Goal: Information Seeking & Learning: Learn about a topic

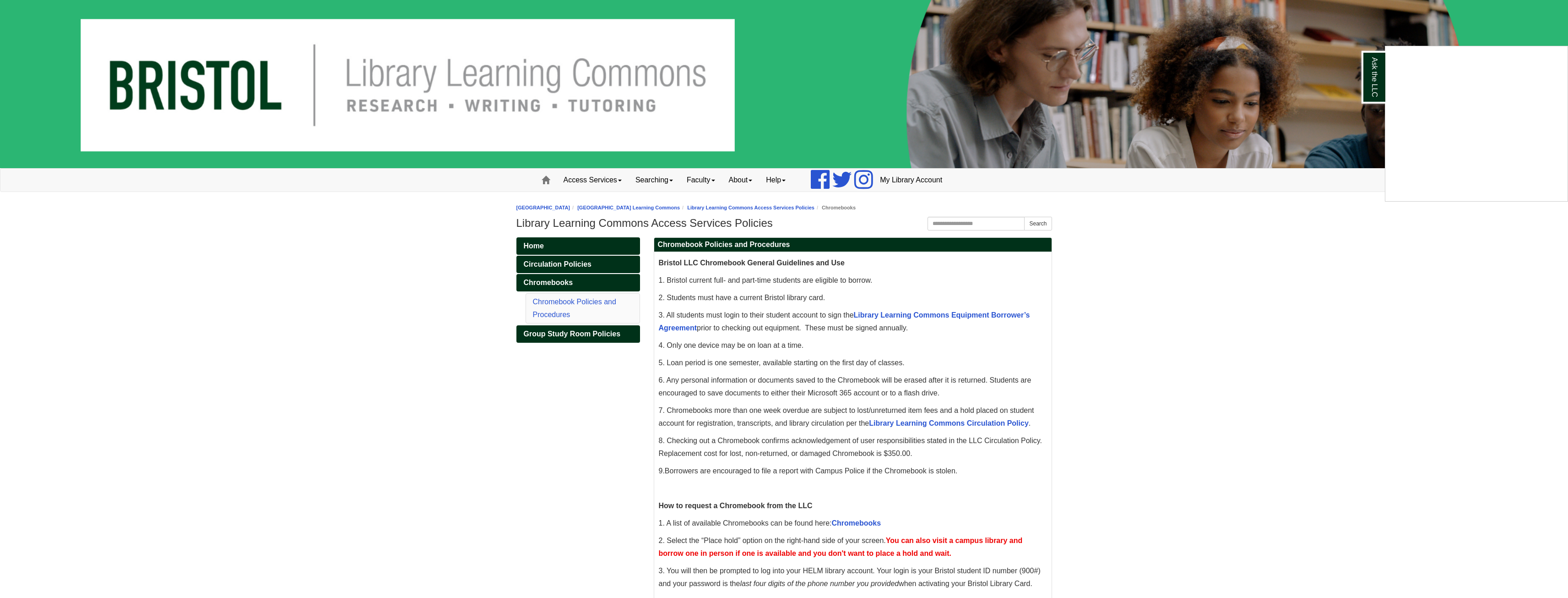
click at [951, 317] on div "Ask the LLC" at bounding box center [784, 299] width 1568 height 598
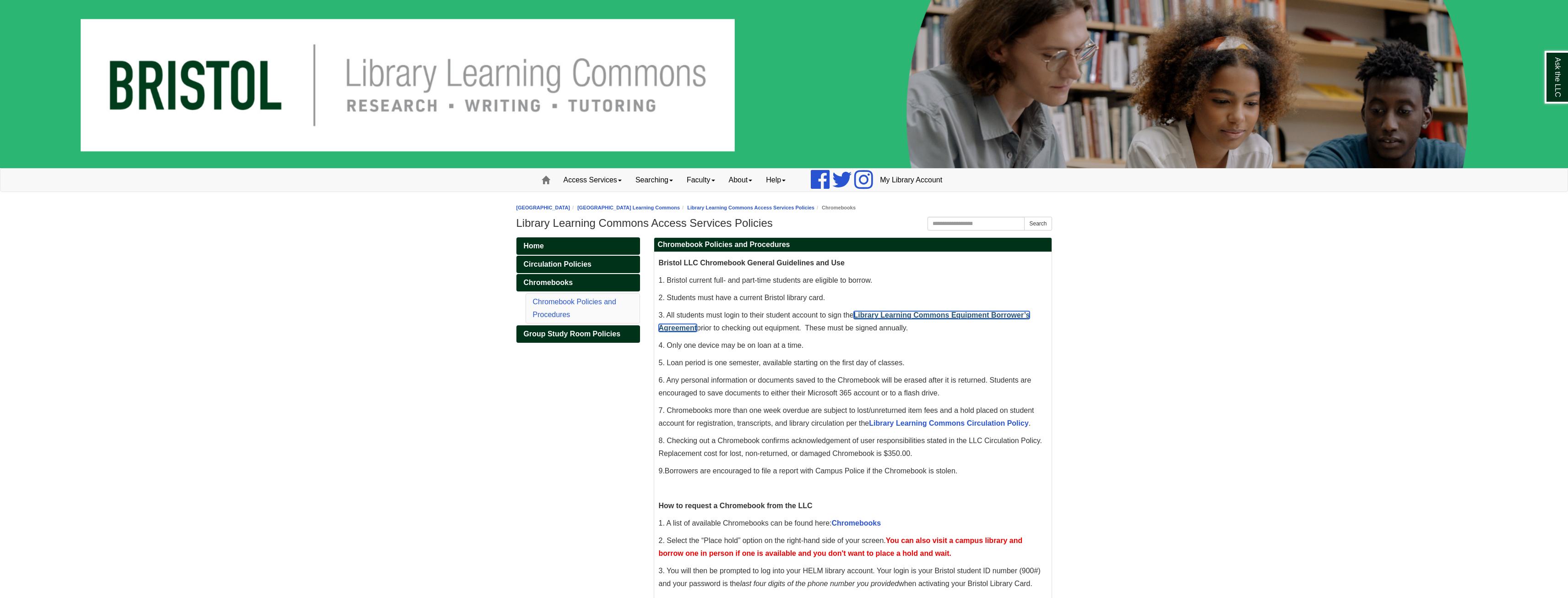
click at [951, 317] on link "Library Learning Commons Equipment Borrower’s Agreement" at bounding box center [844, 322] width 371 height 21
click at [772, 177] on link "Help" at bounding box center [775, 180] width 33 height 23
click at [792, 210] on link "Chat with Us" at bounding box center [801, 209] width 83 height 10
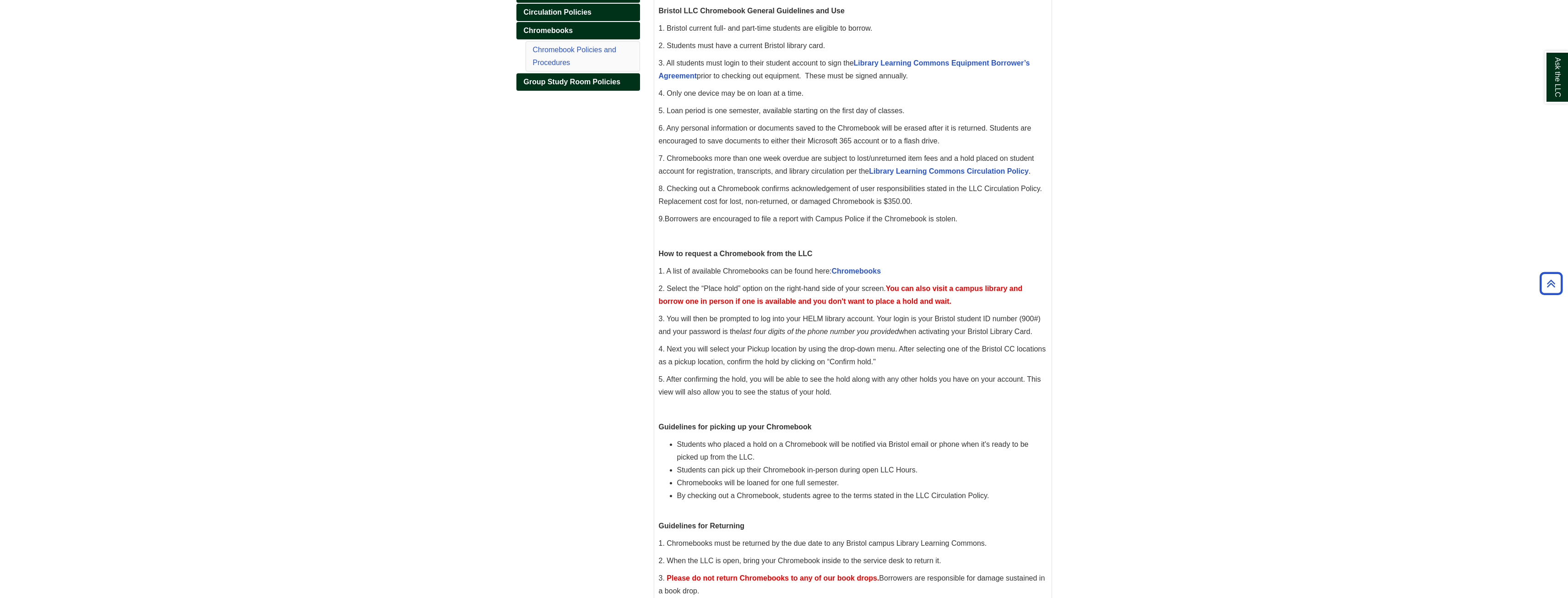
scroll to position [255, 0]
click at [1563, 189] on body "Skip to Main Content Toggle navigation Home Access Services Access Services Pol…" at bounding box center [784, 206] width 1568 height 921
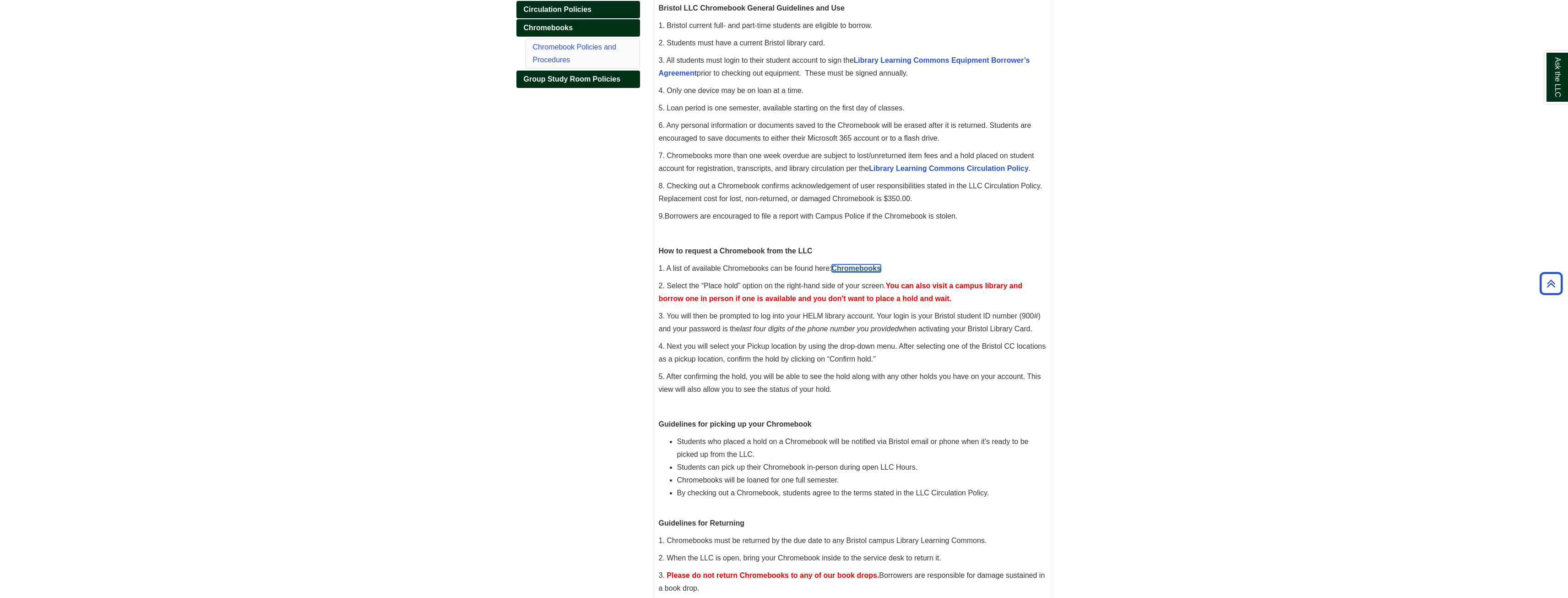
click at [850, 269] on link "Chromebooks" at bounding box center [856, 268] width 49 height 8
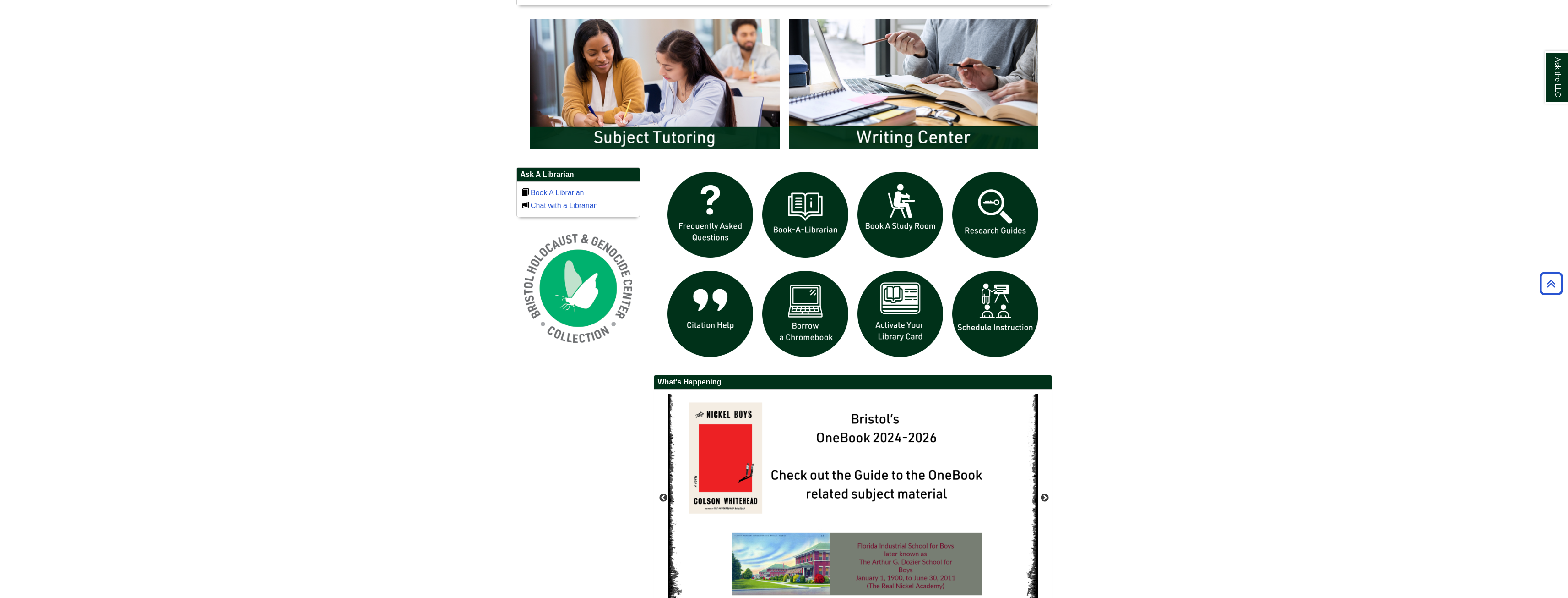
scroll to position [10, 0]
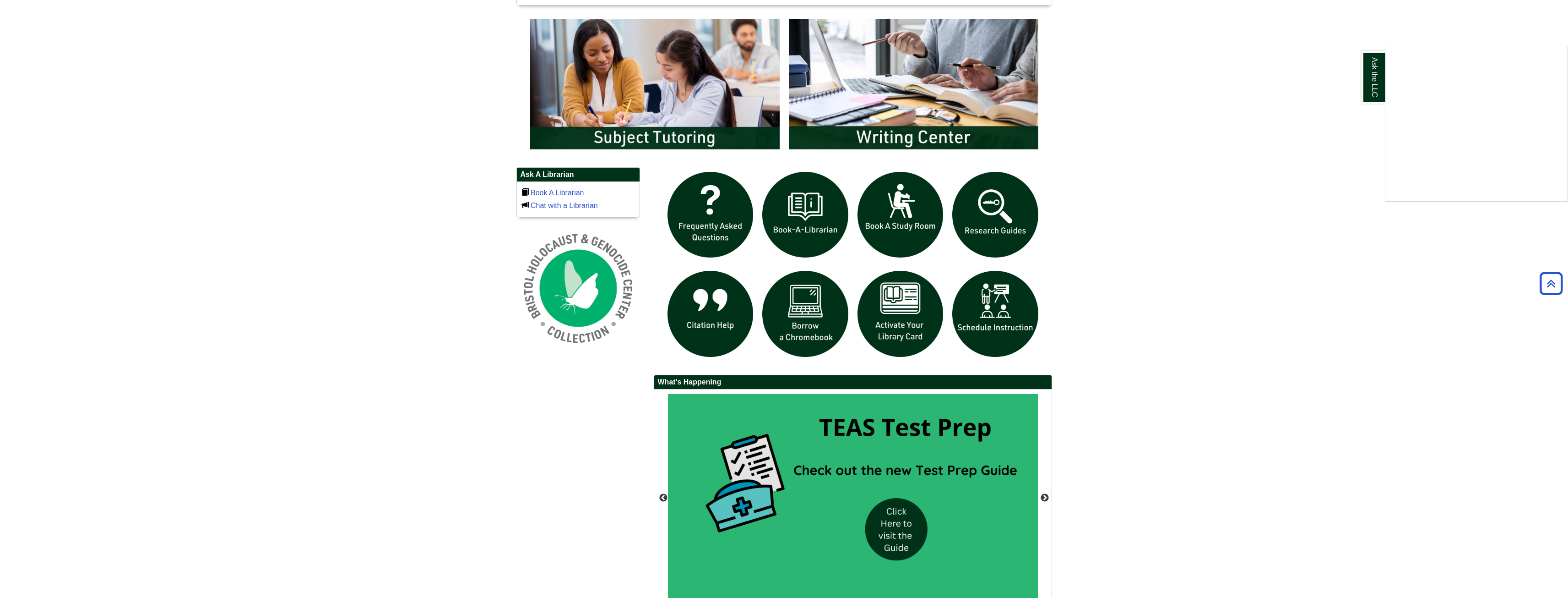
click at [824, 300] on div "Ask the LLC" at bounding box center [784, 299] width 1568 height 598
click at [822, 300] on img "slideshow" at bounding box center [805, 314] width 95 height 95
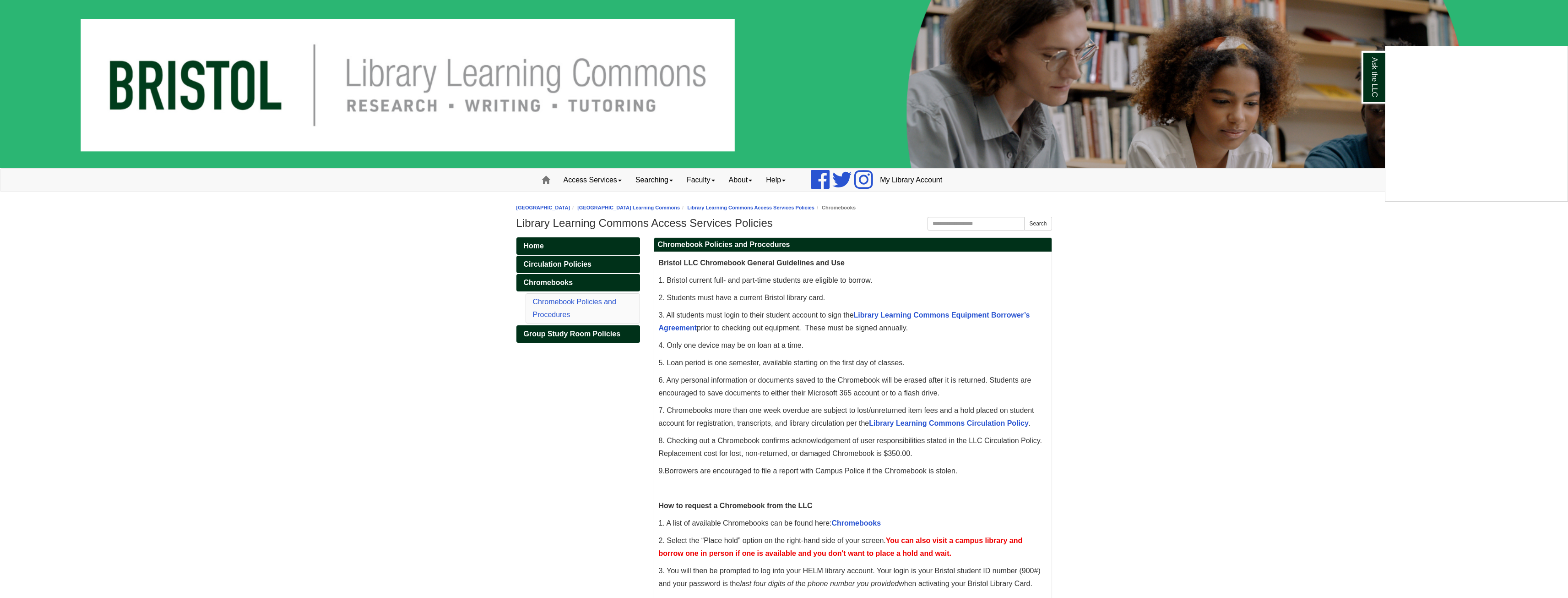
click at [601, 178] on div "Ask the LLC" at bounding box center [784, 299] width 1568 height 598
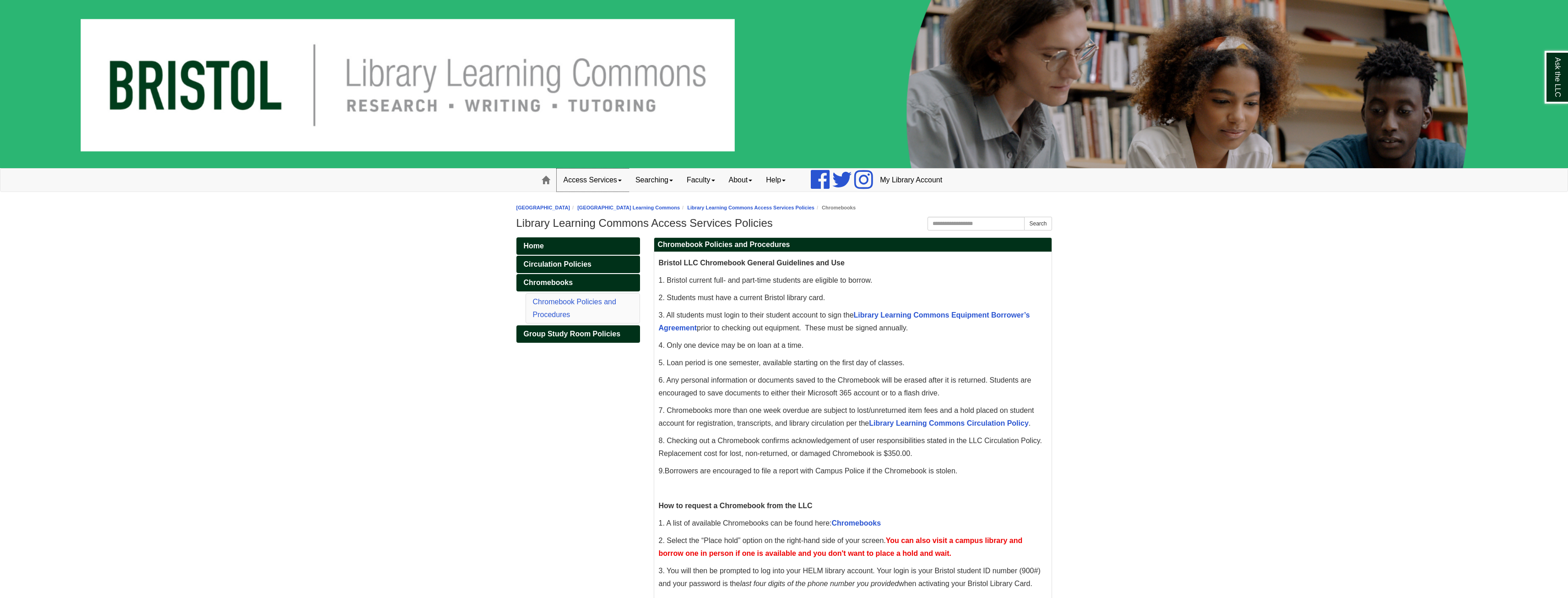
click at [598, 178] on link "Access Services" at bounding box center [593, 180] width 72 height 23
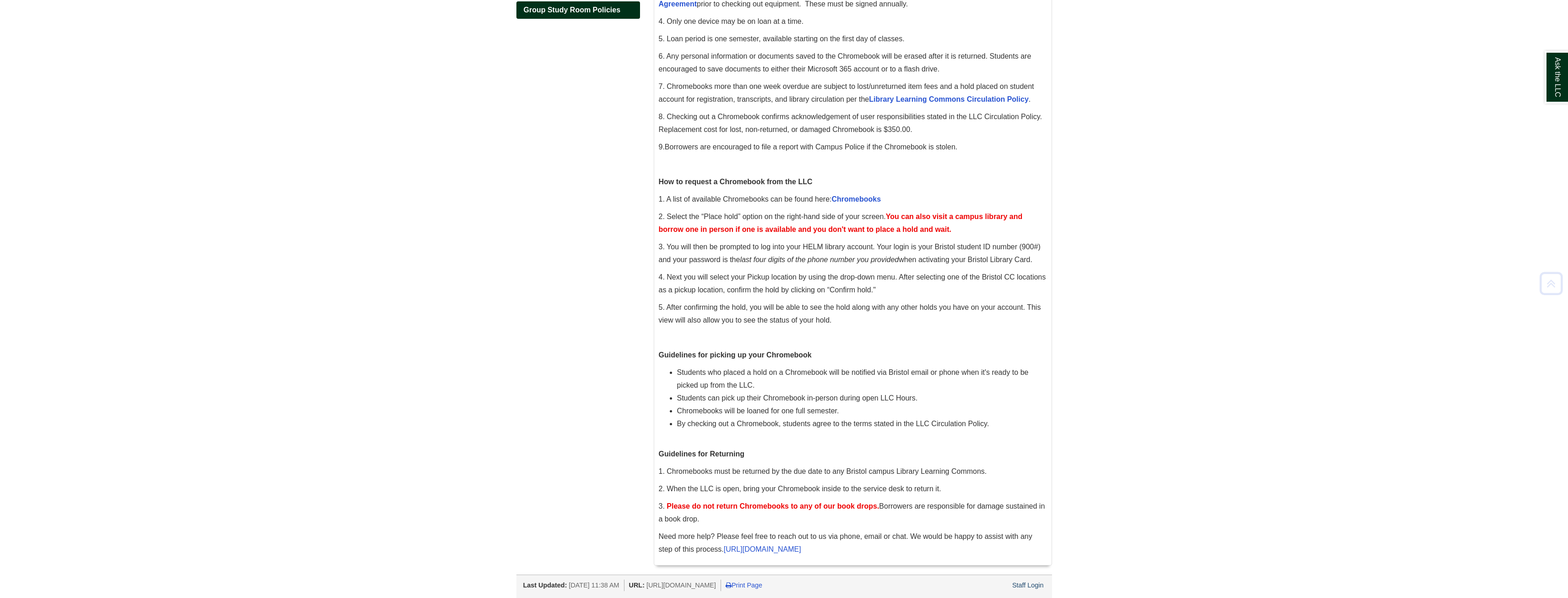
drag, startPoint x: 377, startPoint y: 315, endPoint x: 150, endPoint y: 426, distance: 252.7
drag, startPoint x: 150, startPoint y: 426, endPoint x: 519, endPoint y: 304, distance: 388.6
click at [519, 304] on div "Home Circulation Policies Chromebooks Chromebook Policies and Procedures Group …" at bounding box center [784, 244] width 550 height 661
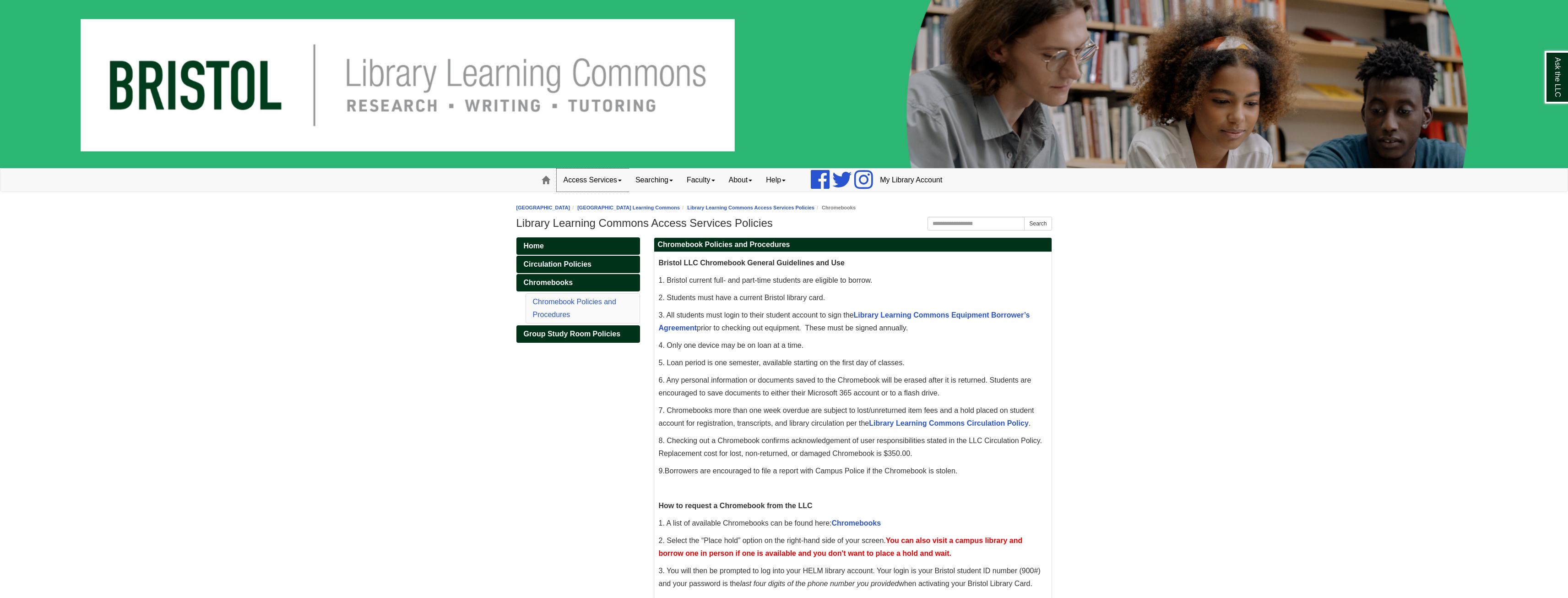
click at [612, 173] on link "Access Services" at bounding box center [593, 180] width 72 height 23
click at [588, 206] on link "Chromebooks" at bounding box center [604, 209] width 95 height 10
